Goal: Understand process/instructions: Learn about a topic

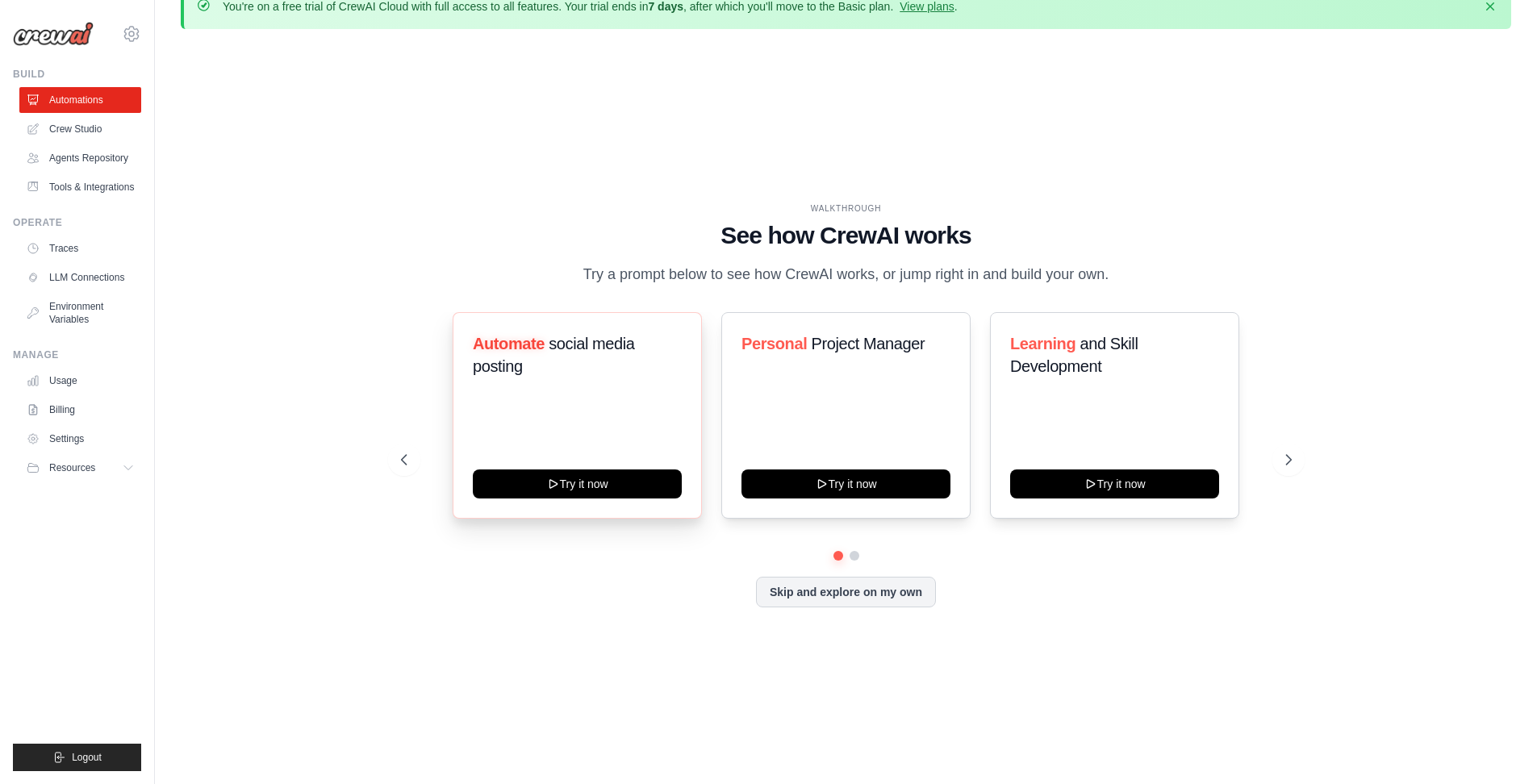
scroll to position [39, 0]
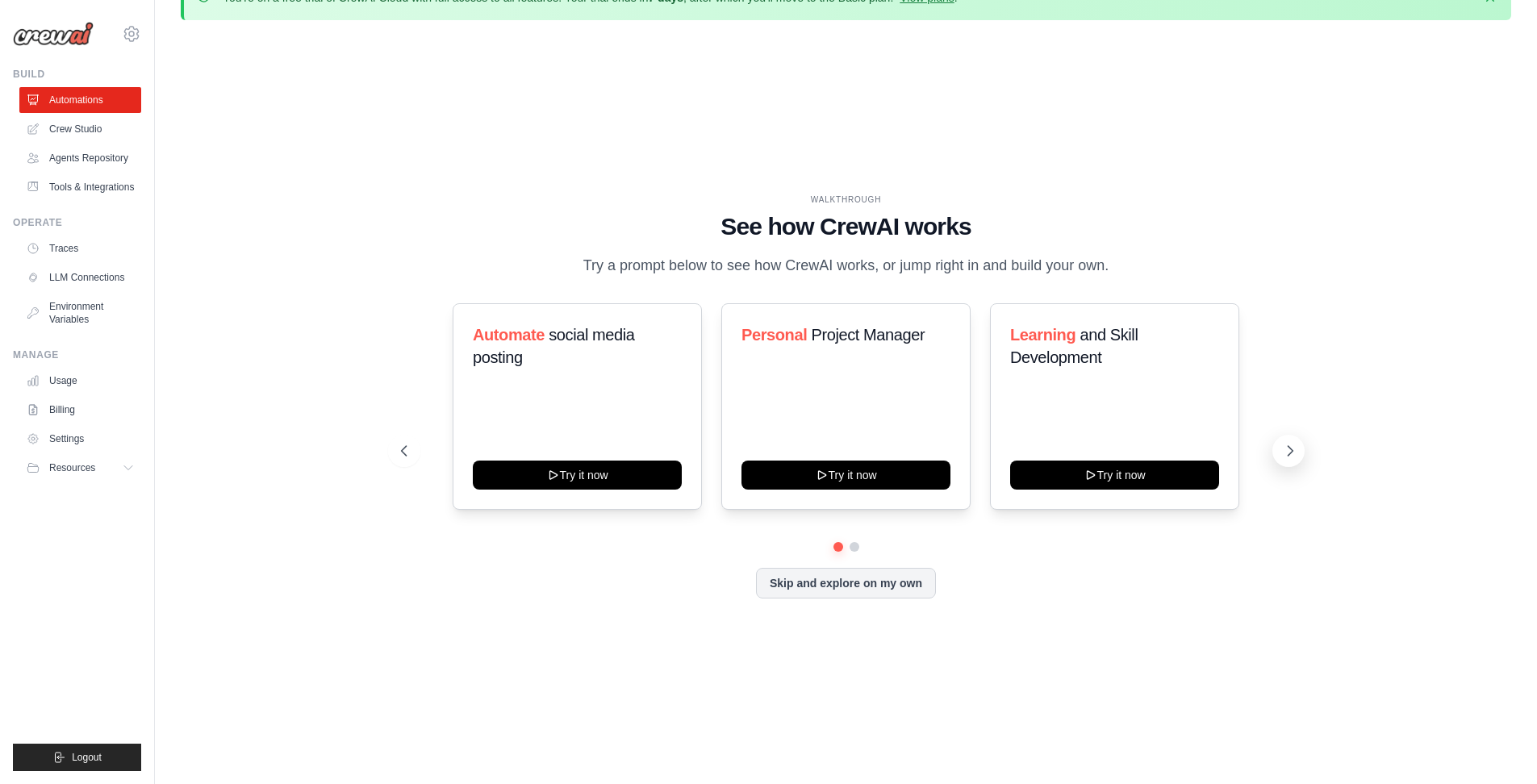
click at [1295, 458] on icon at bounding box center [1289, 451] width 16 height 16
click at [1295, 458] on icon at bounding box center [1289, 451] width 16 height 16
drag, startPoint x: 1295, startPoint y: 462, endPoint x: 1145, endPoint y: 705, distance: 285.6
click at [1190, 684] on div "WALKTHROUGH See how [PERSON_NAME] works Try a prompt below to see how [PERSON_N…" at bounding box center [846, 409] width 1330 height 752
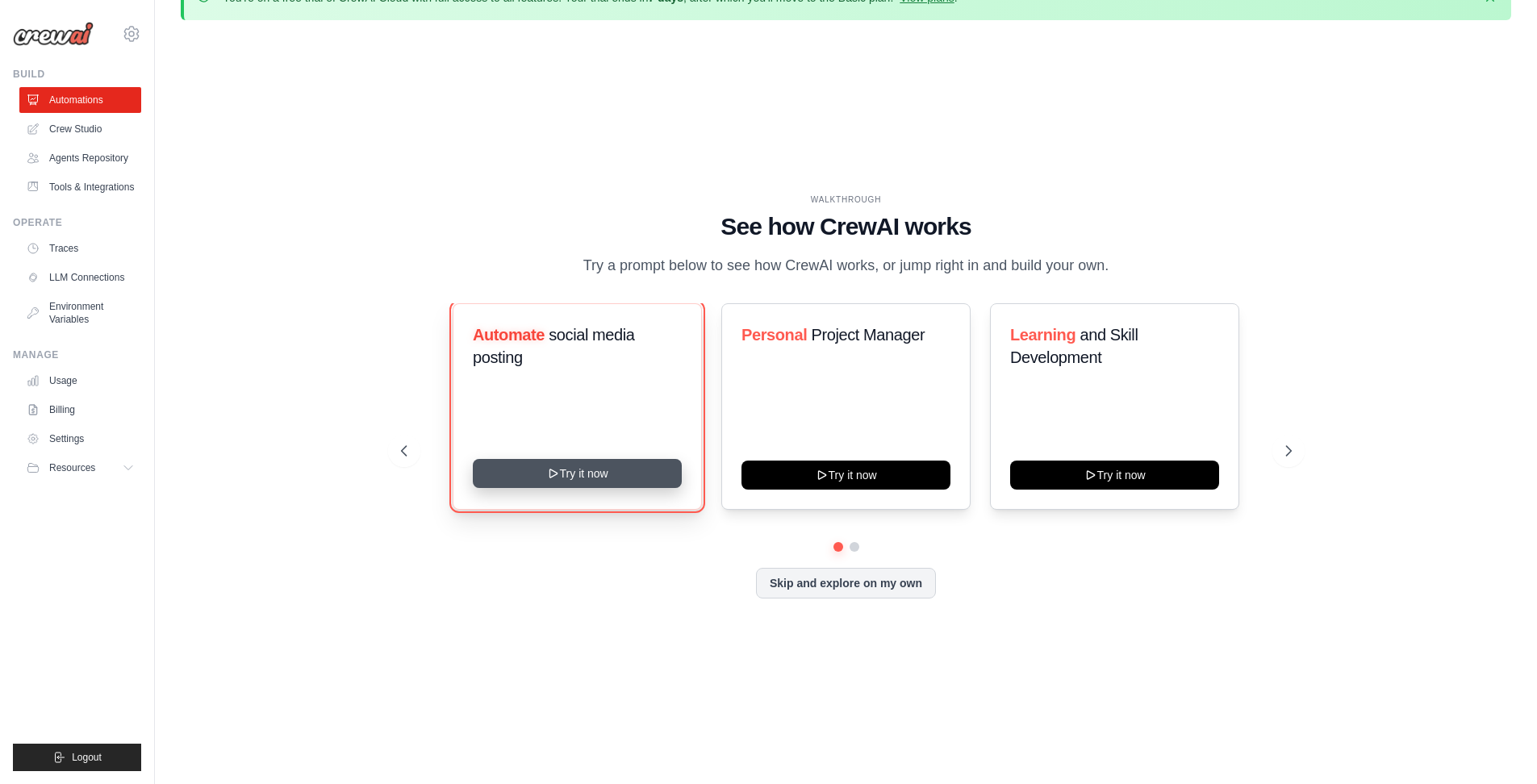
click at [592, 488] on button "Try it now" at bounding box center [577, 472] width 209 height 29
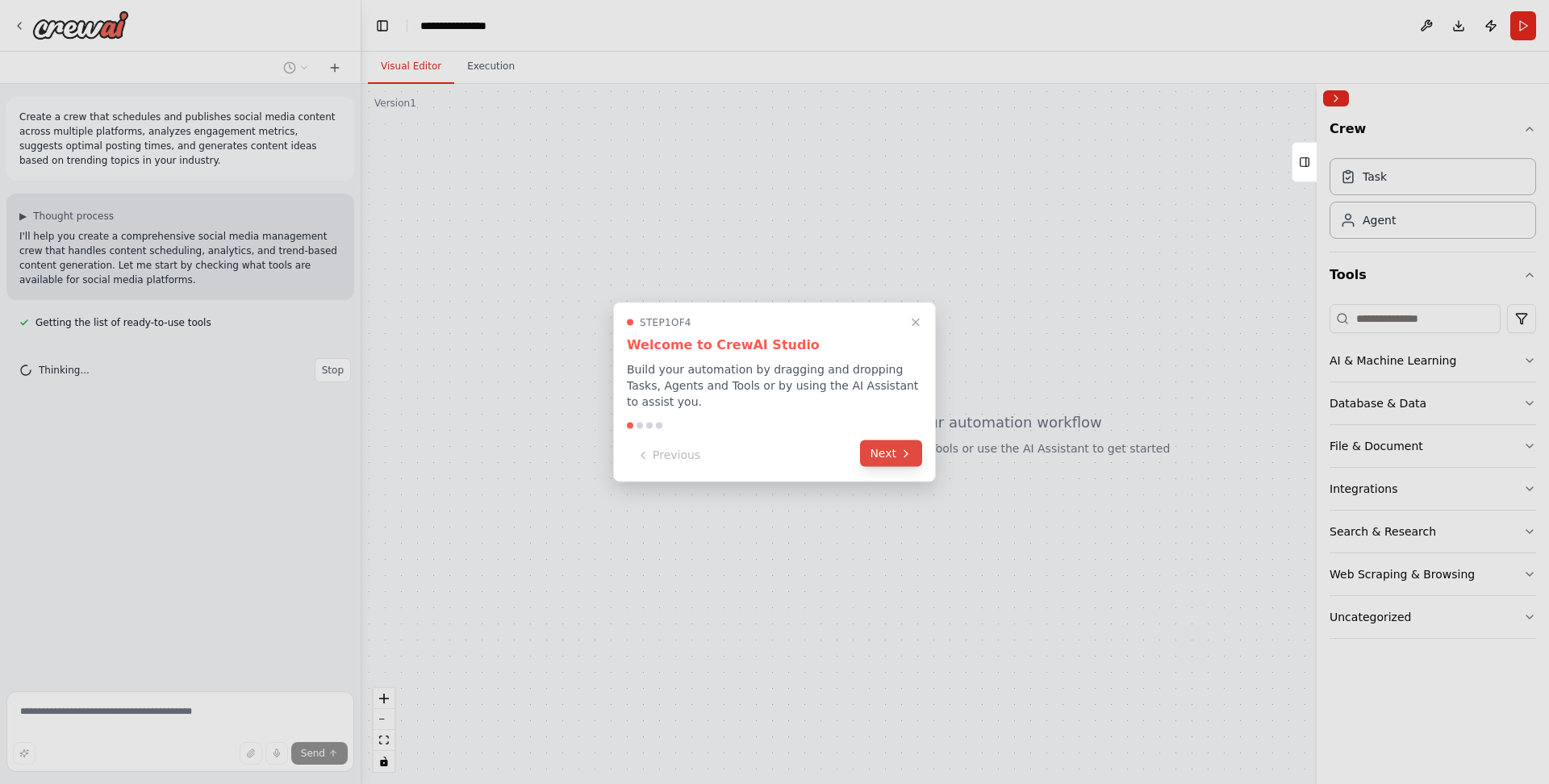
click at [883, 451] on button "Next" at bounding box center [890, 453] width 62 height 26
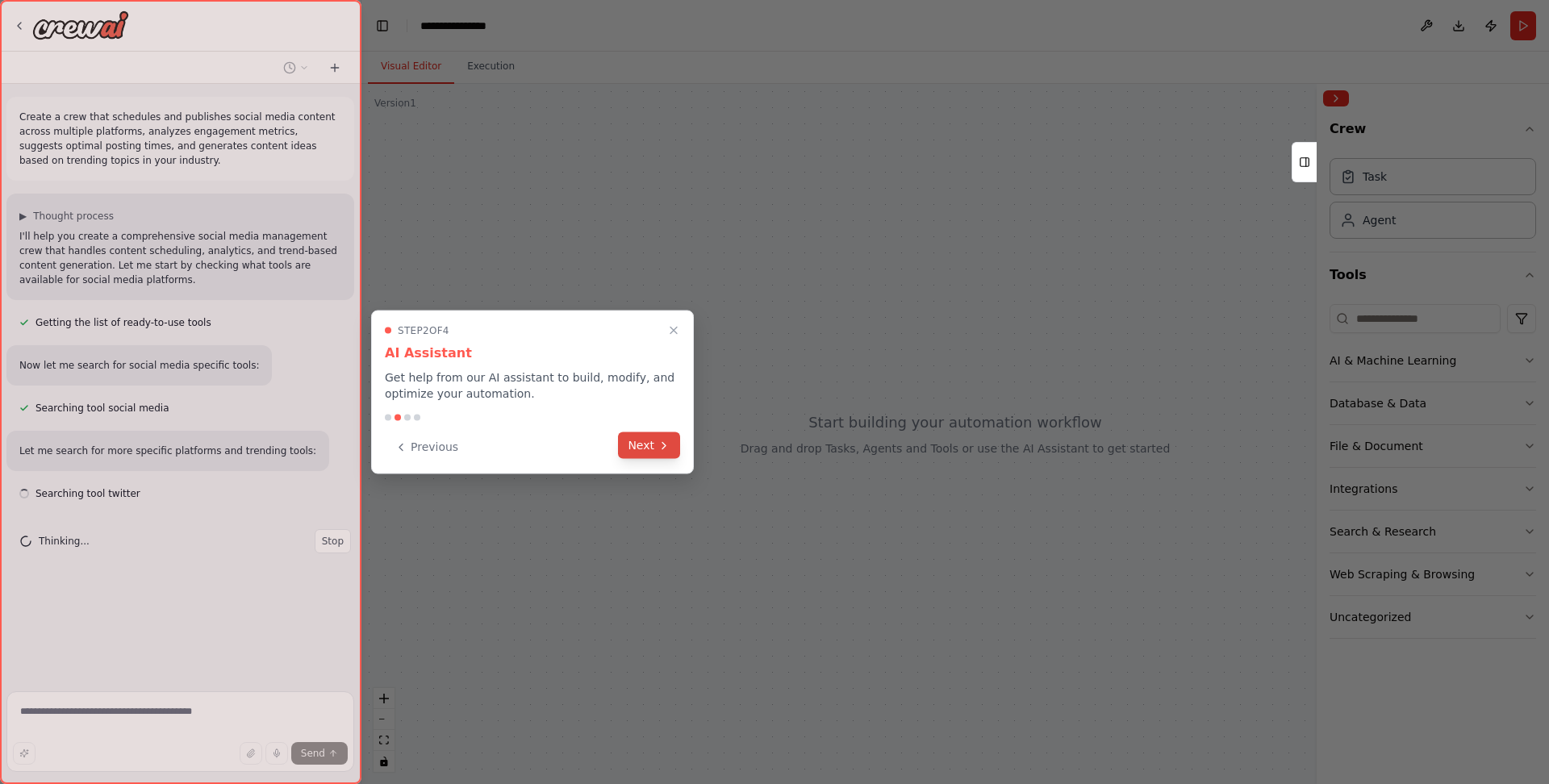
click at [644, 448] on button "Next" at bounding box center [648, 445] width 62 height 26
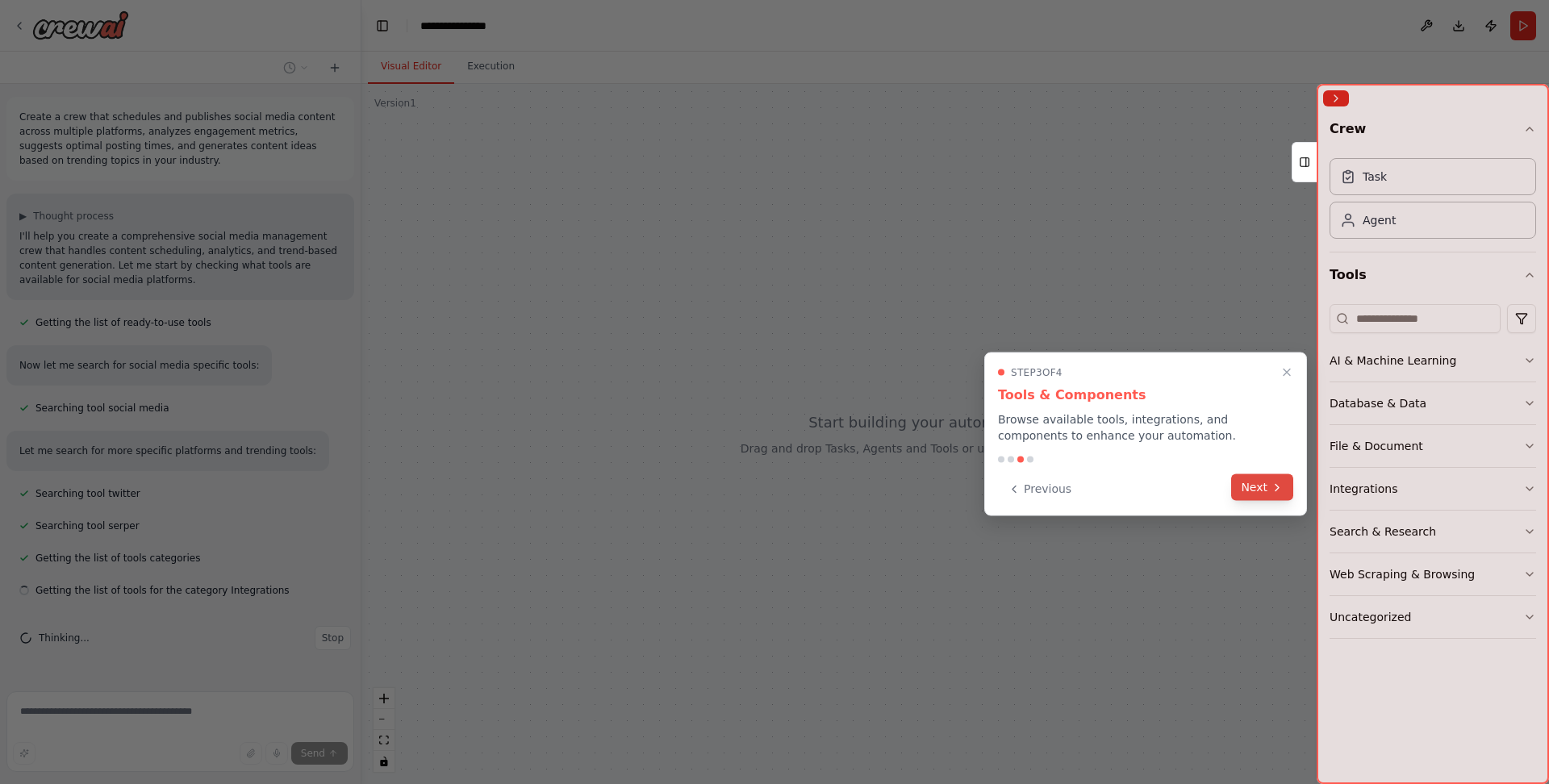
click at [1275, 490] on icon at bounding box center [1277, 486] width 4 height 6
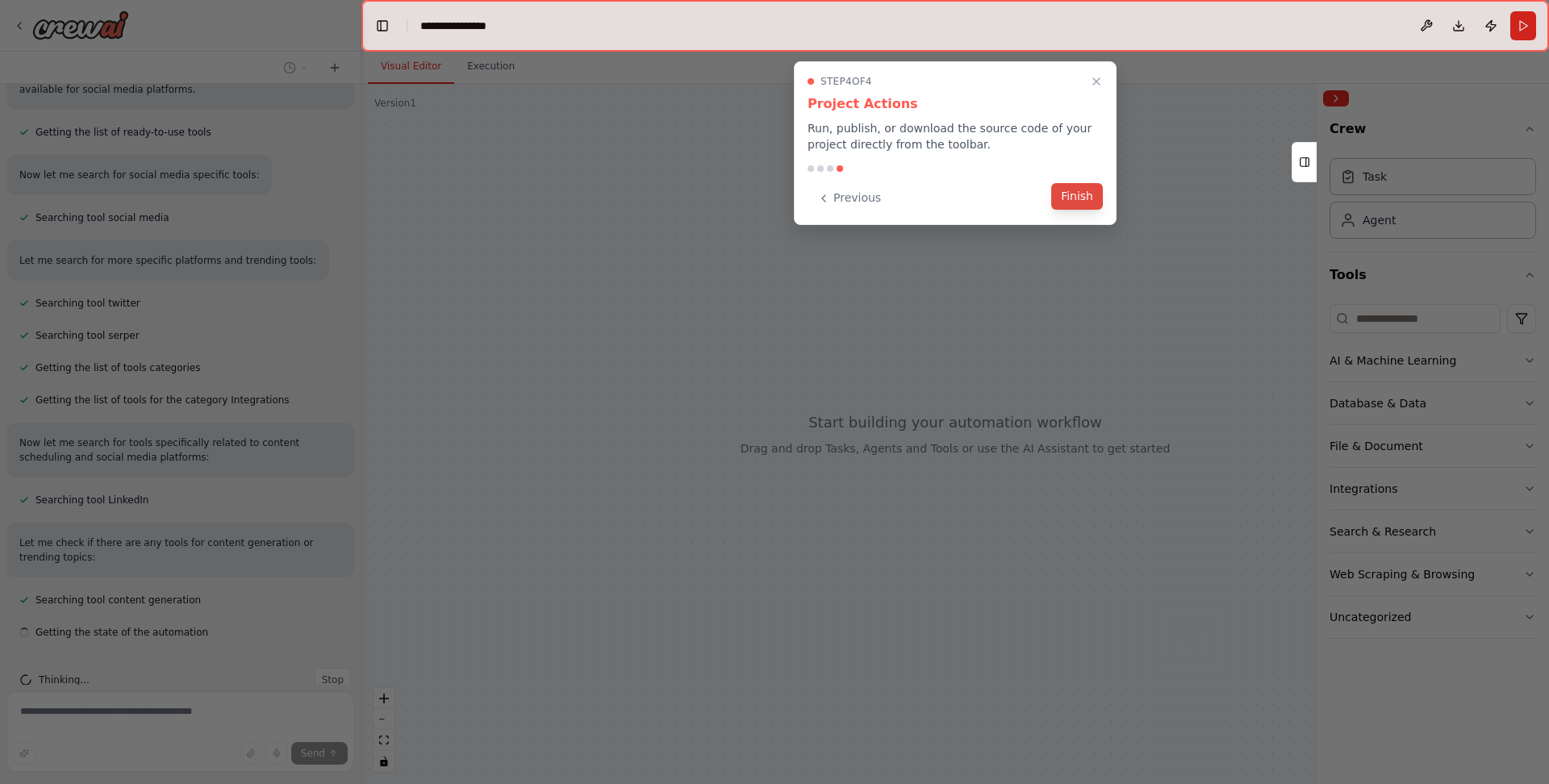
scroll to position [222, 0]
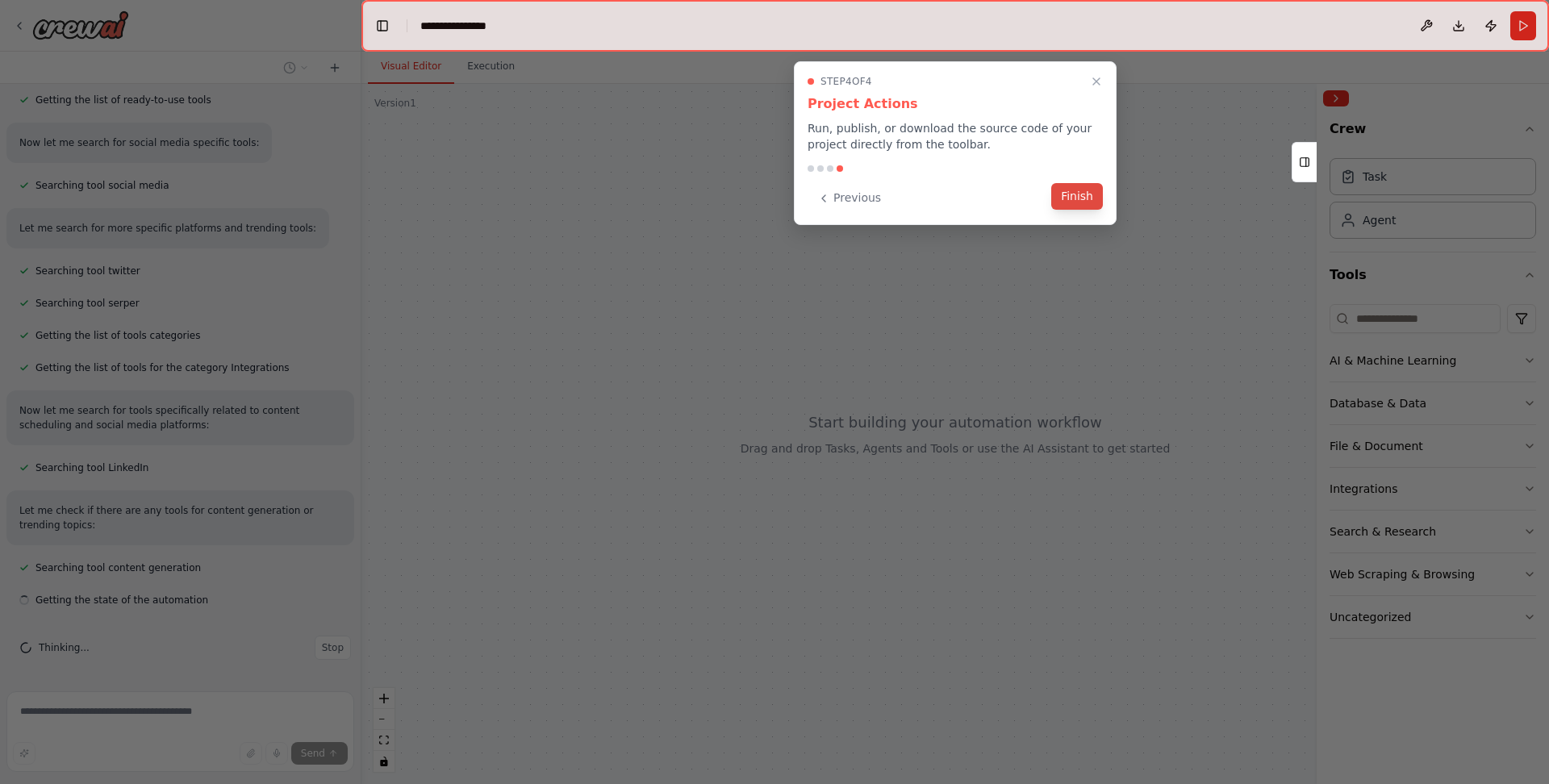
click at [1064, 191] on button "Finish" at bounding box center [1076, 196] width 52 height 26
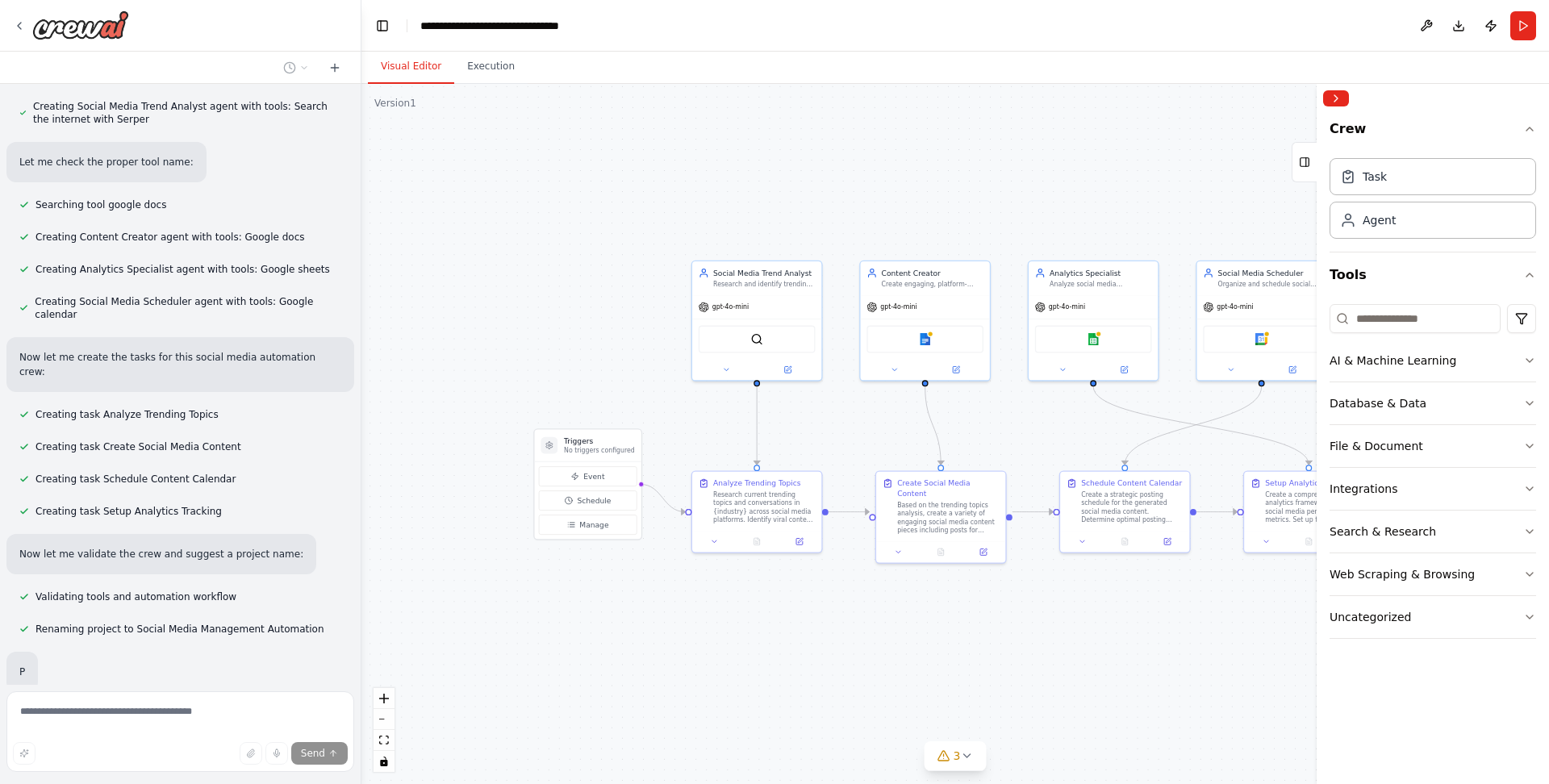
scroll to position [947, 0]
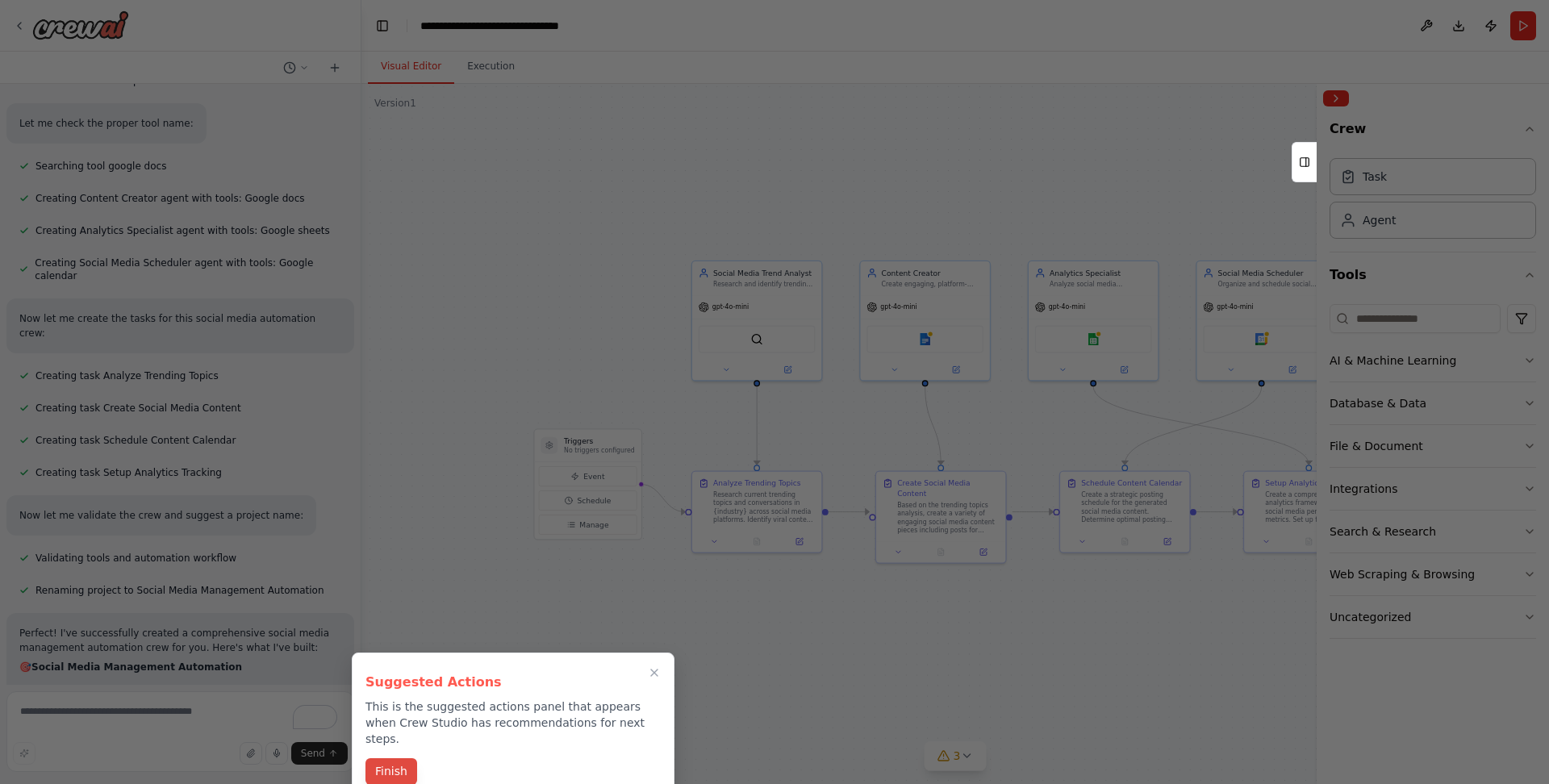
click at [377, 758] on button "Finish" at bounding box center [391, 771] width 52 height 26
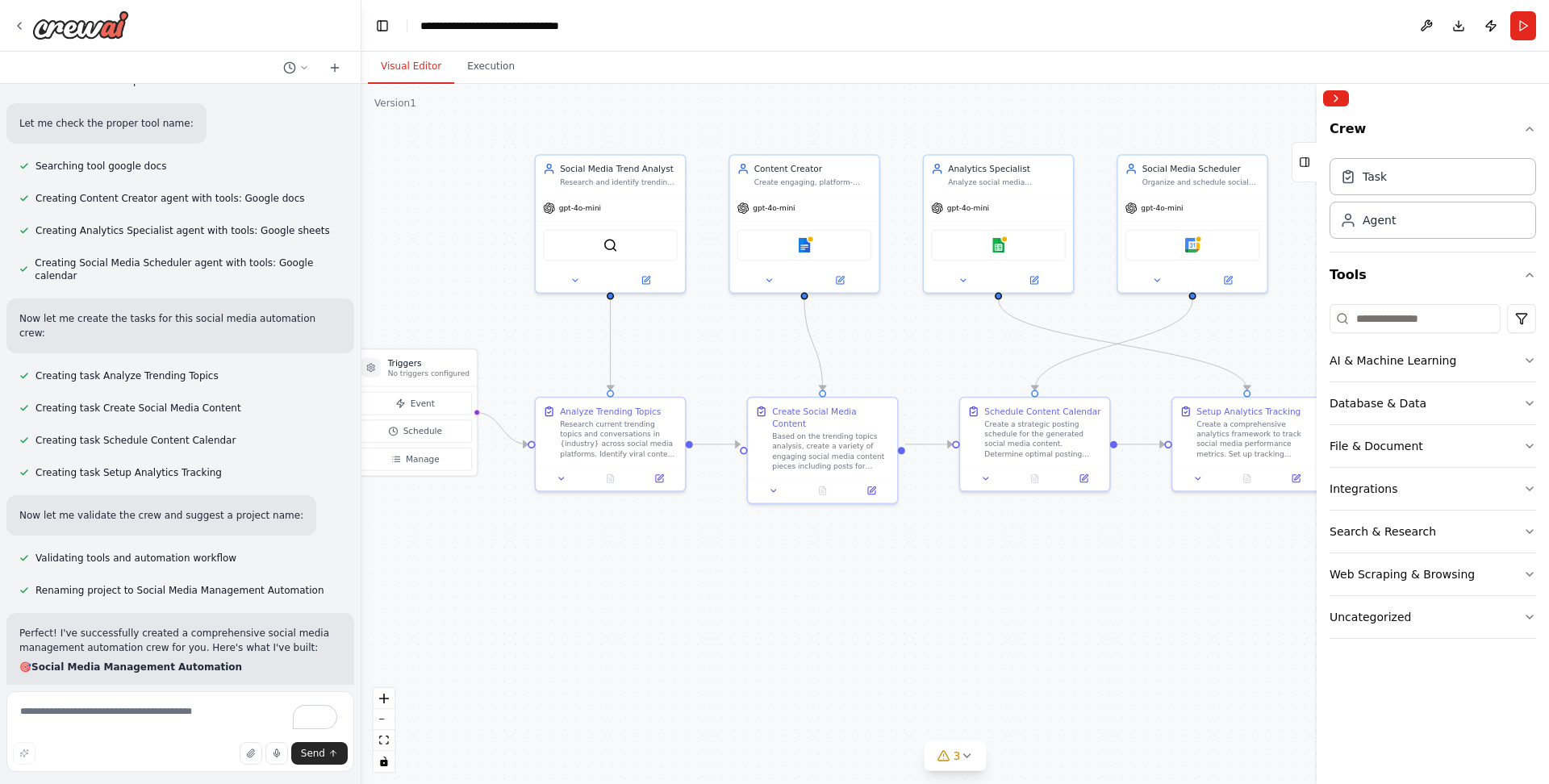
drag, startPoint x: 1211, startPoint y: 355, endPoint x: 956, endPoint y: 298, distance: 261.3
click at [975, 299] on div ".deletable-edge-delete-btn { width: 20px; height: 20px; border: 0px solid #ffff…" at bounding box center [955, 434] width 1188 height 700
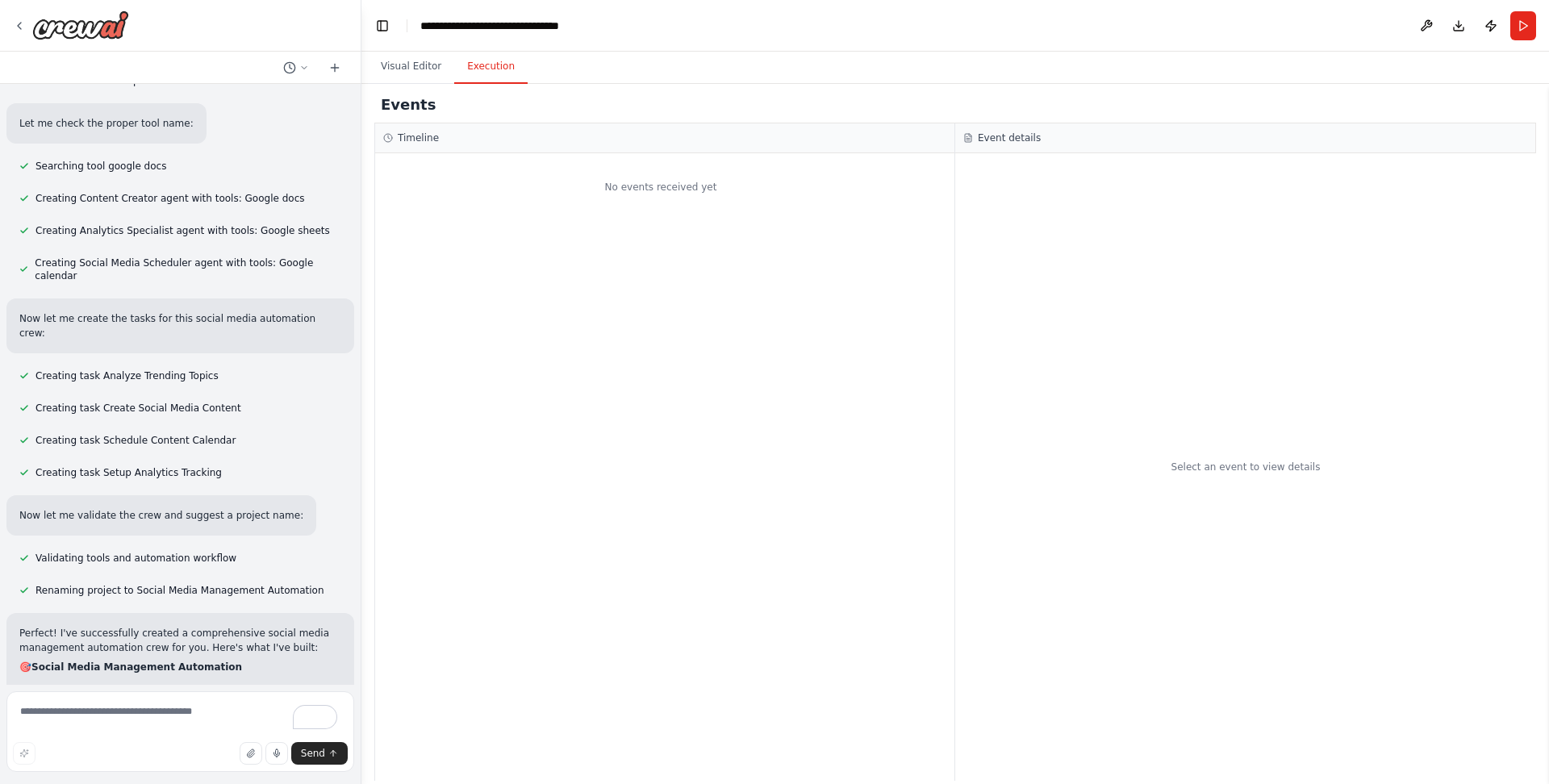
click at [490, 72] on button "Execution" at bounding box center [491, 66] width 74 height 34
click at [386, 73] on button "Visual Editor" at bounding box center [410, 66] width 87 height 34
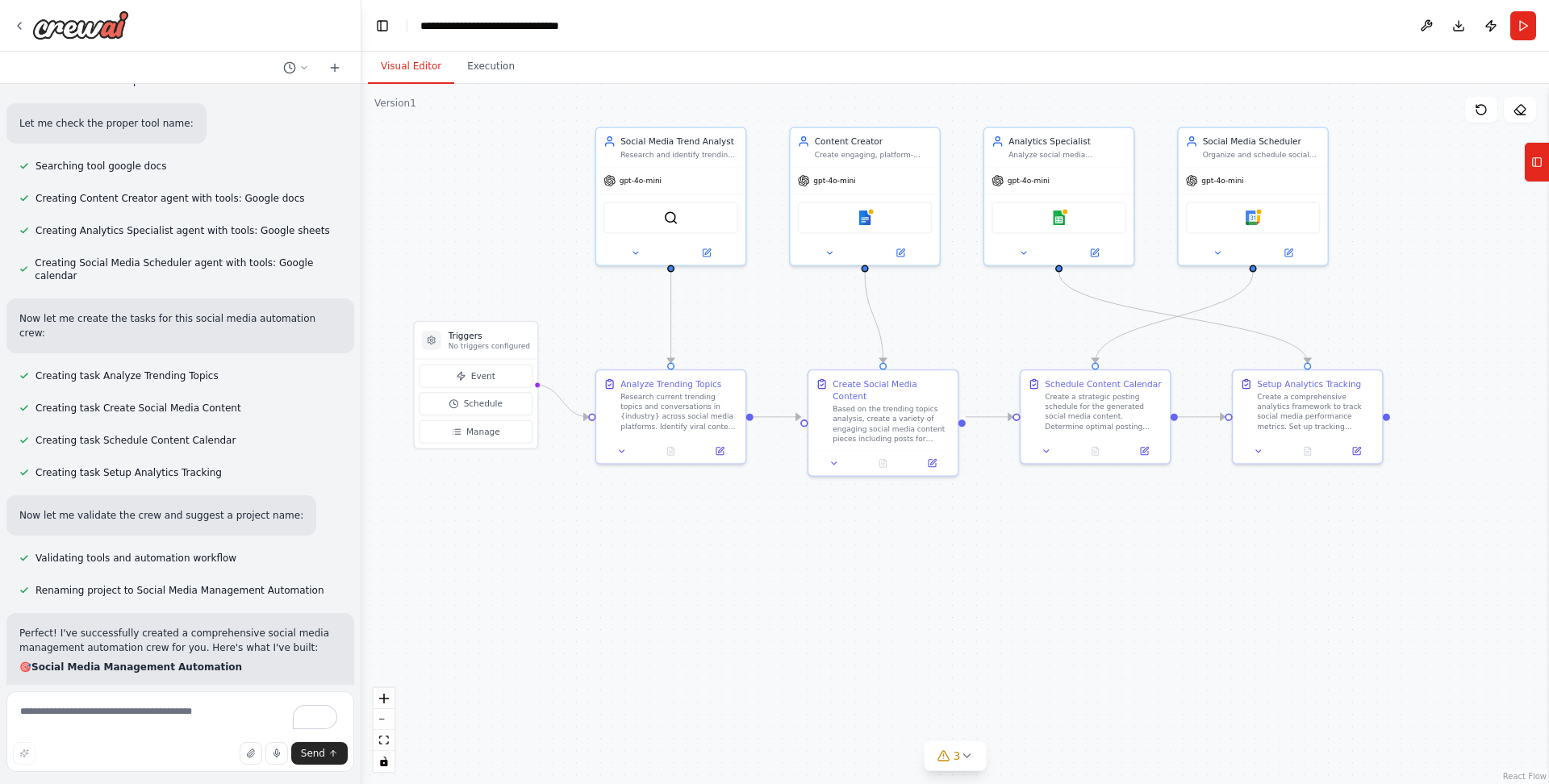
drag, startPoint x: 618, startPoint y: 246, endPoint x: 827, endPoint y: 192, distance: 215.9
click at [827, 192] on div ".deletable-edge-delete-btn { width: 20px; height: 20px; border: 0px solid #ffff…" at bounding box center [955, 434] width 1188 height 700
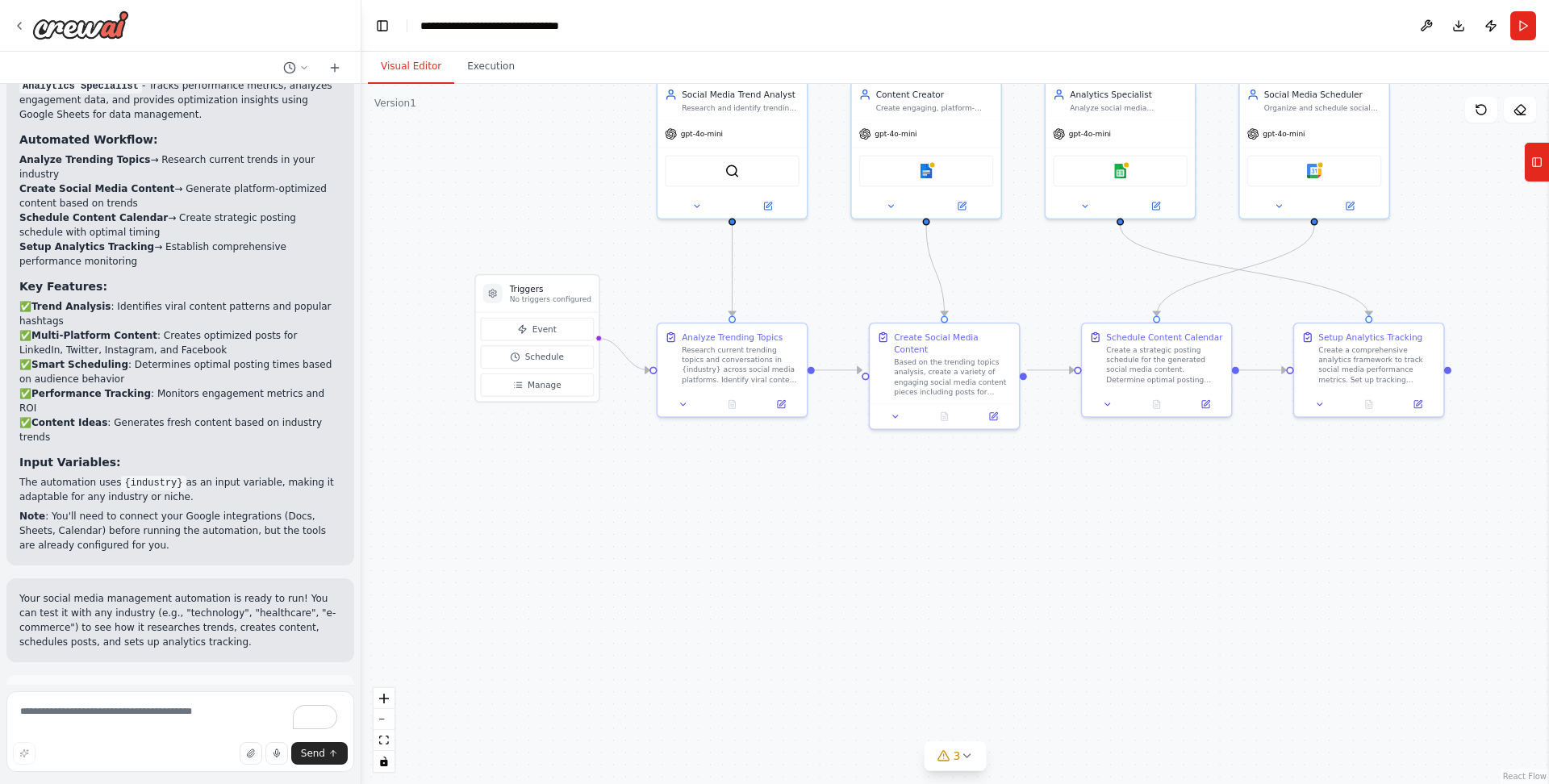
scroll to position [1781, 0]
